Goal: Navigation & Orientation: Find specific page/section

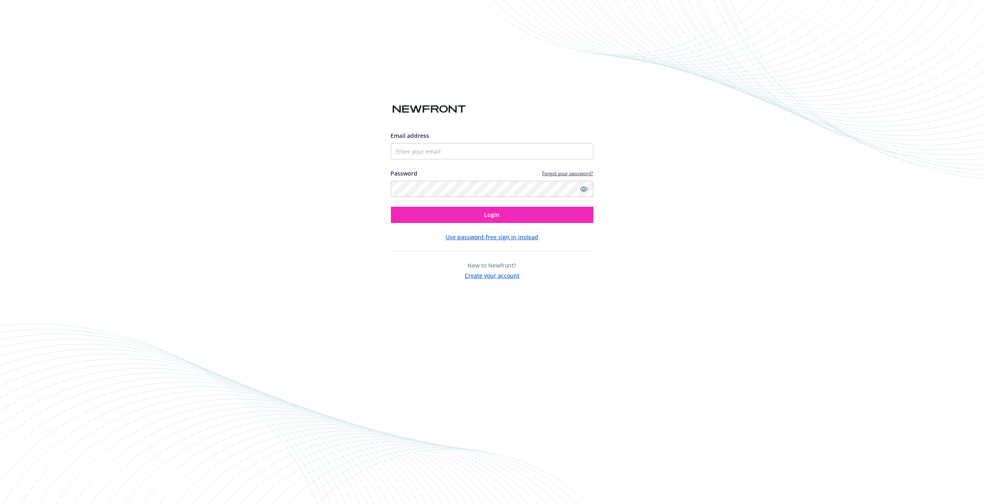
click at [432, 152] on input "Email address" at bounding box center [492, 151] width 203 height 16
click at [434, 172] on div "Password Forgot your password?" at bounding box center [492, 173] width 203 height 9
click at [431, 154] on input "Email address" at bounding box center [492, 151] width 203 height 16
click at [405, 155] on input "Email address" at bounding box center [492, 151] width 203 height 16
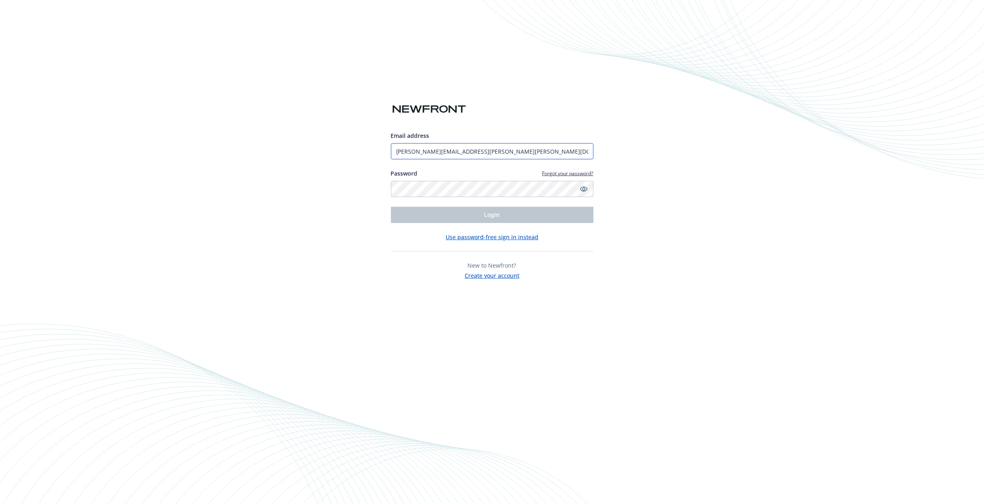
type input "[PERSON_NAME][EMAIL_ADDRESS][PERSON_NAME][PERSON_NAME][DOMAIN_NAME]"
click at [554, 340] on div "Email address christine.hall@holmes.us Password Forgot your password? Login Use…" at bounding box center [492, 252] width 984 height 504
click at [494, 218] on span "Login" at bounding box center [492, 215] width 15 height 8
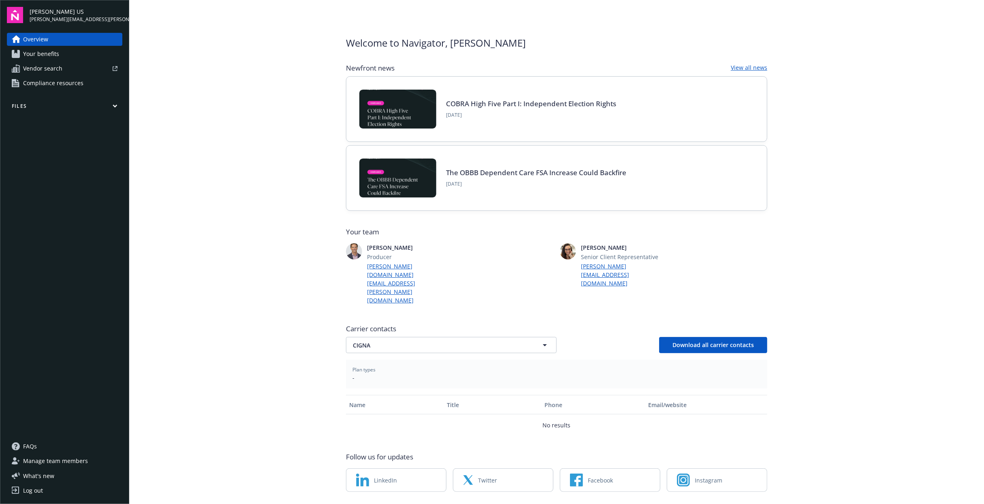
click at [40, 57] on span "Your benefits" at bounding box center [41, 53] width 36 height 13
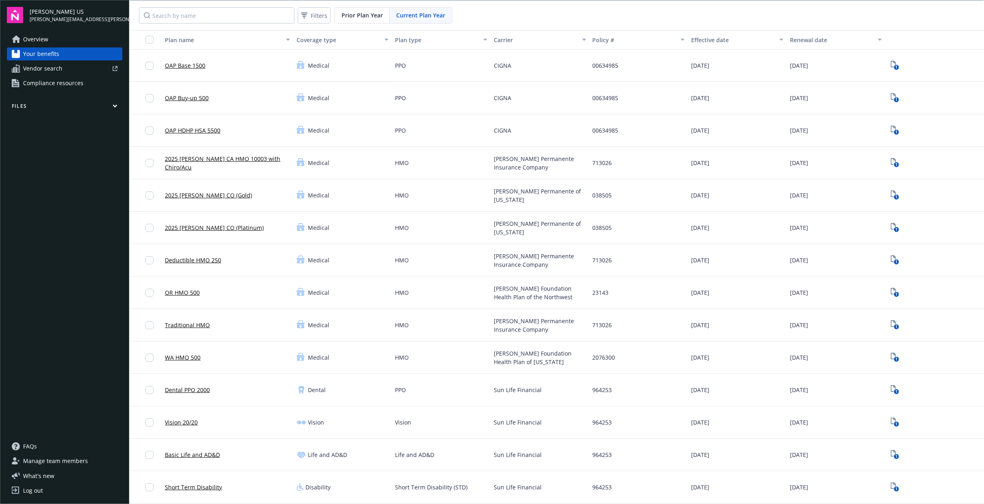
click at [61, 83] on span "Compliance resources" at bounding box center [53, 83] width 60 height 13
